Goal: Transaction & Acquisition: Purchase product/service

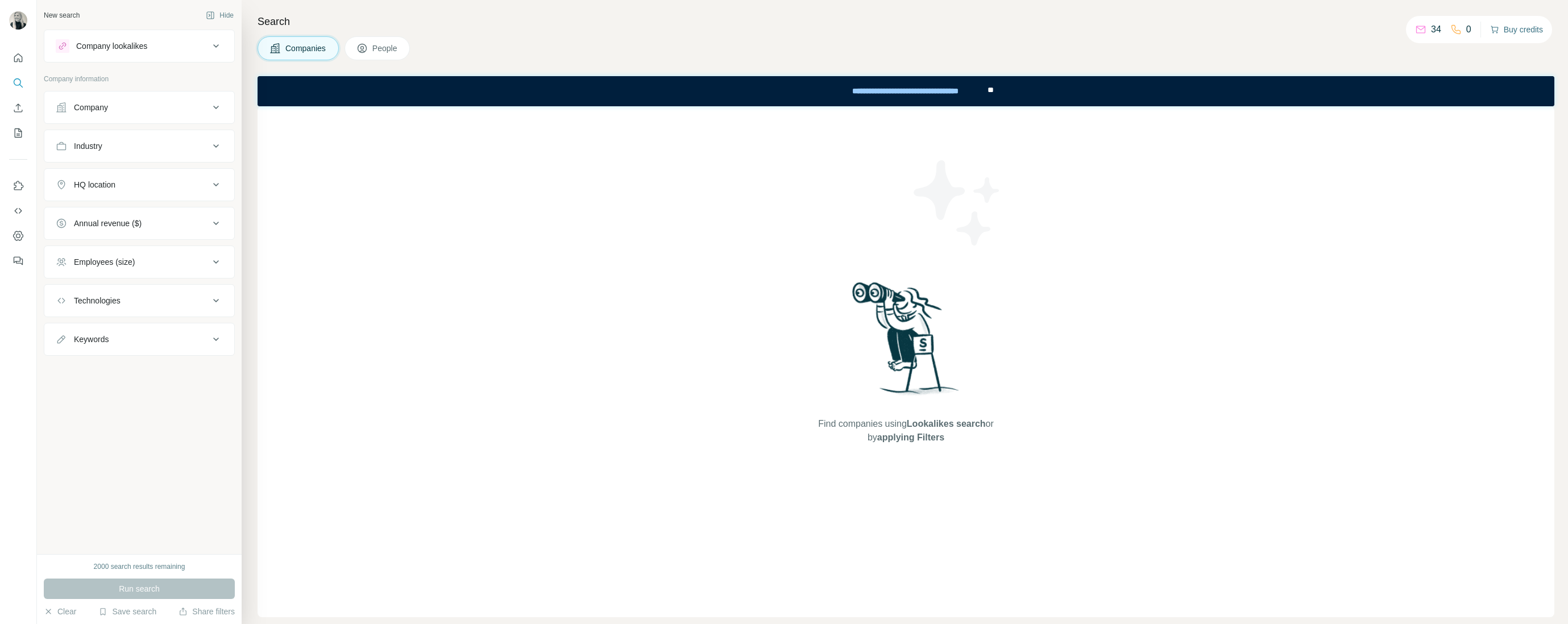
click at [1539, 29] on button "Buy credits" at bounding box center [1517, 29] width 53 height 16
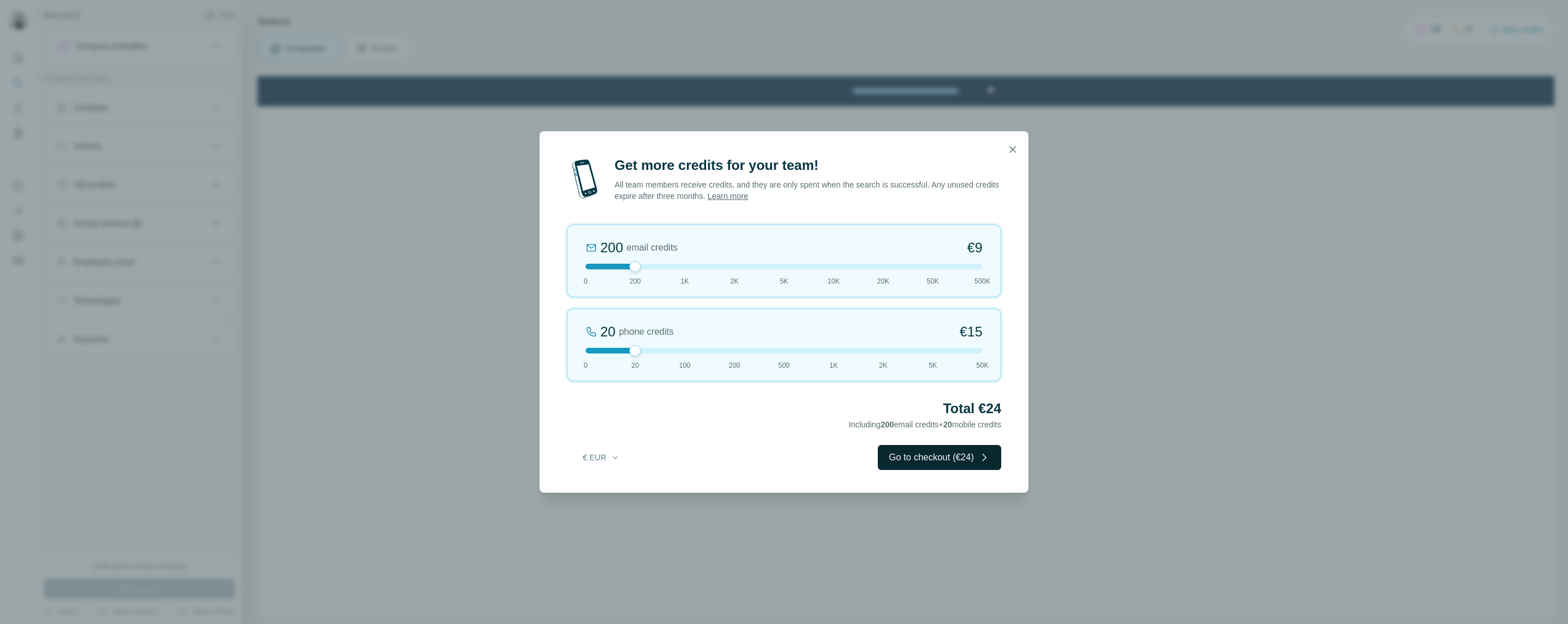
click at [894, 457] on button "Go to checkout (€24)" at bounding box center [940, 458] width 124 height 25
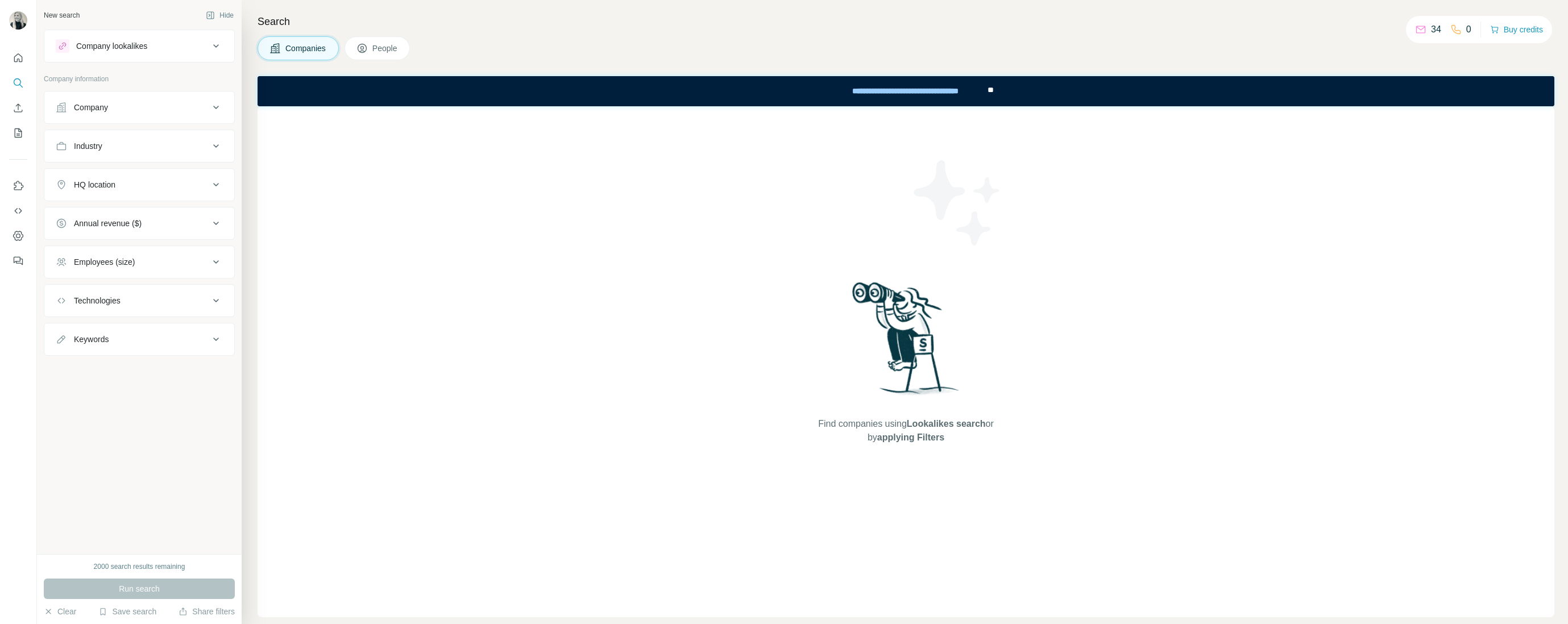
drag, startPoint x: 487, startPoint y: 264, endPoint x: 473, endPoint y: 231, distance: 35.8
click at [486, 265] on div "Find companies using Lookalikes search or by applying Filters" at bounding box center [905, 361] width 1297 height 511
click at [13, 57] on icon "Quick start" at bounding box center [18, 57] width 11 height 11
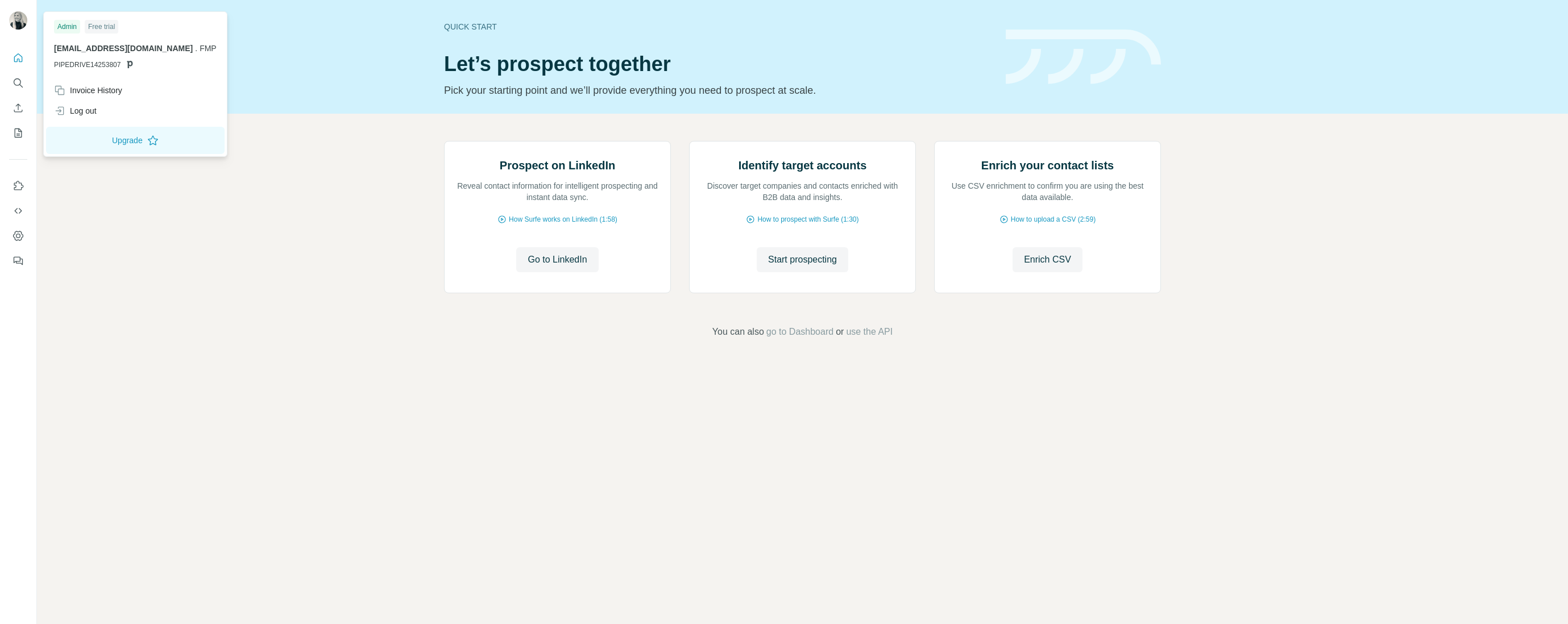
click at [9, 20] on img at bounding box center [18, 20] width 19 height 19
click at [108, 136] on button "Upgrade" at bounding box center [135, 140] width 179 height 27
